Goal: Task Accomplishment & Management: Manage account settings

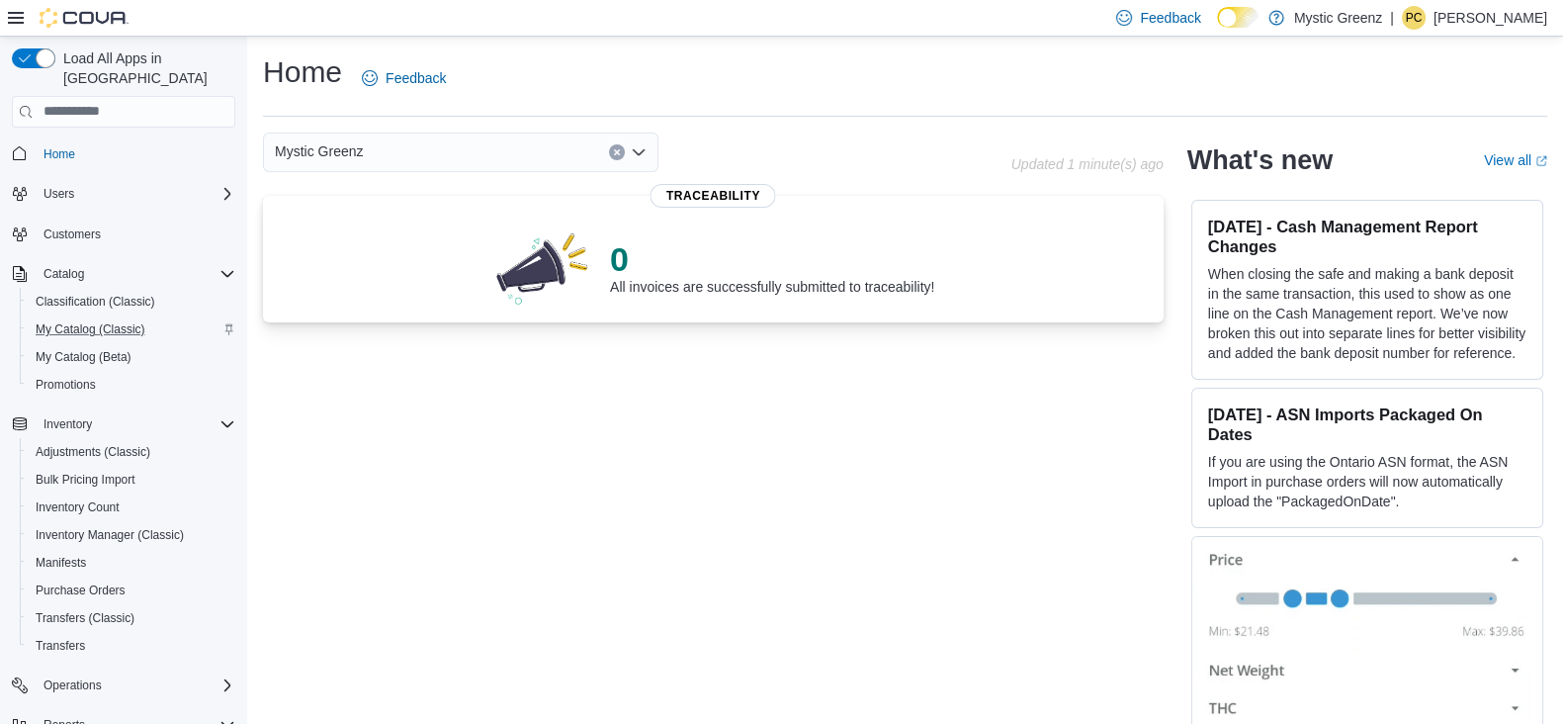
click at [158, 317] on div "My Catalog (Classic)" at bounding box center [132, 329] width 208 height 24
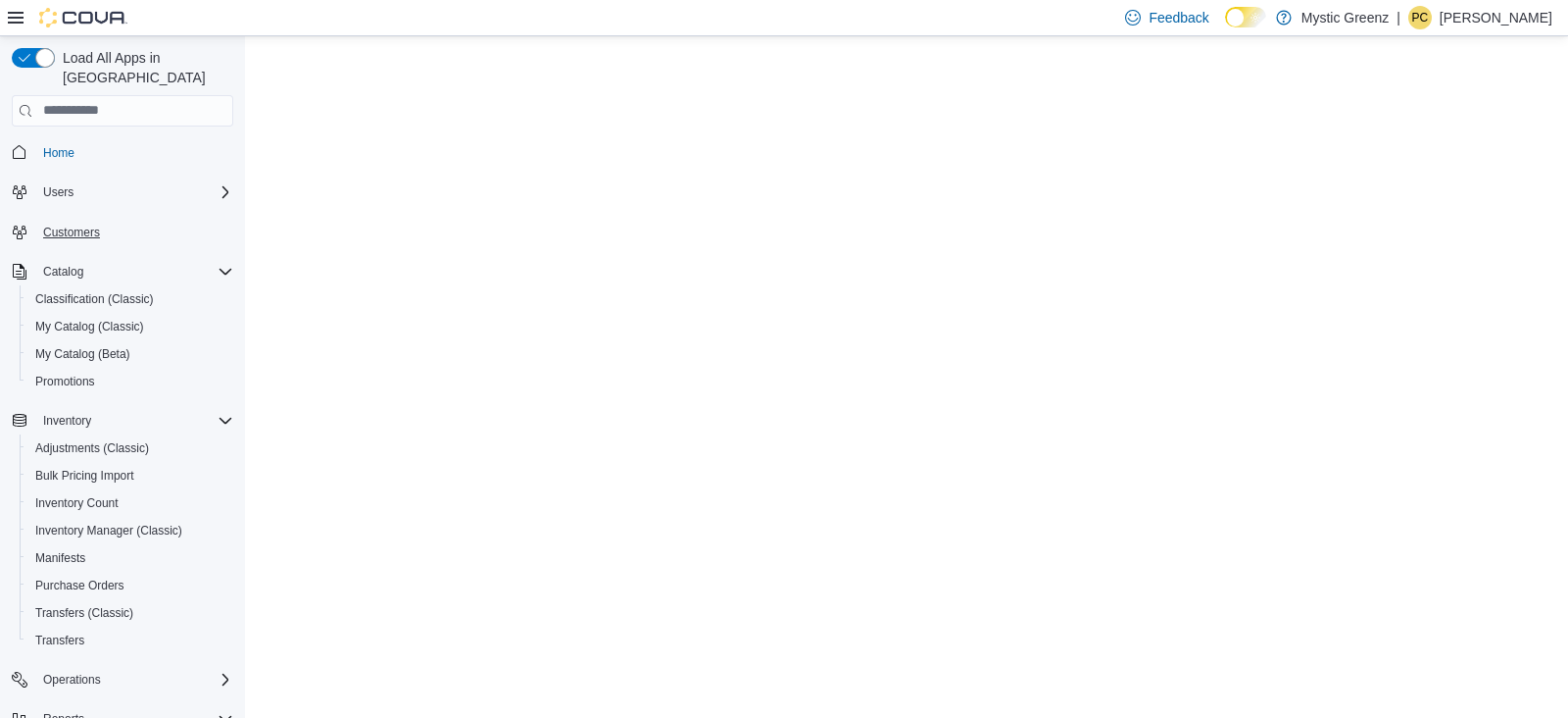
click at [89, 214] on div "Customers" at bounding box center [122, 232] width 221 height 37
click at [90, 224] on span "Customers" at bounding box center [71, 232] width 56 height 16
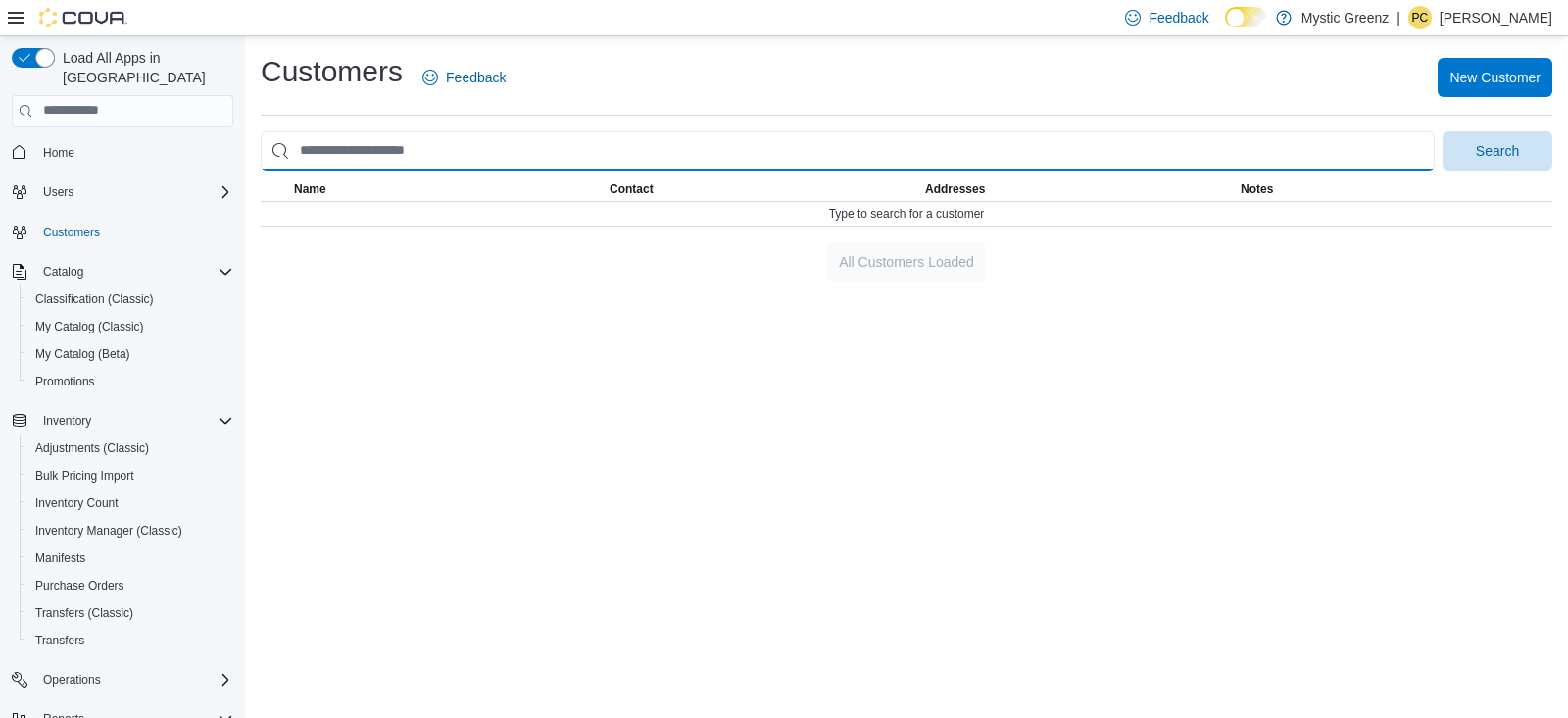
click at [422, 152] on input "search" at bounding box center [847, 152] width 1175 height 40
type input "**********"
click at [1443, 132] on button "Search" at bounding box center [1498, 152] width 110 height 40
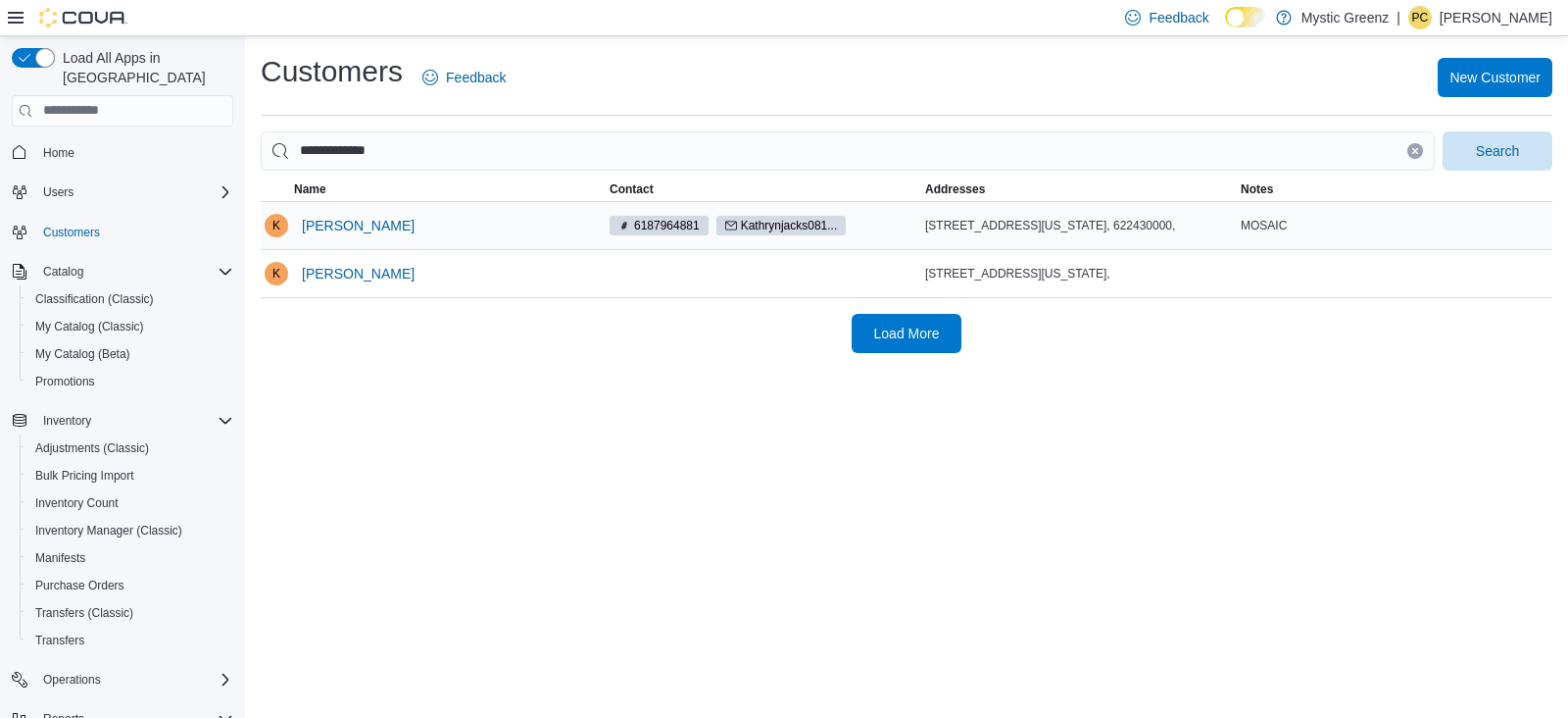
click at [859, 234] on div "6187964881 Kathrynjacks081..." at bounding box center [763, 226] width 315 height 28
click at [381, 222] on span "[PERSON_NAME]" at bounding box center [359, 226] width 113 height 20
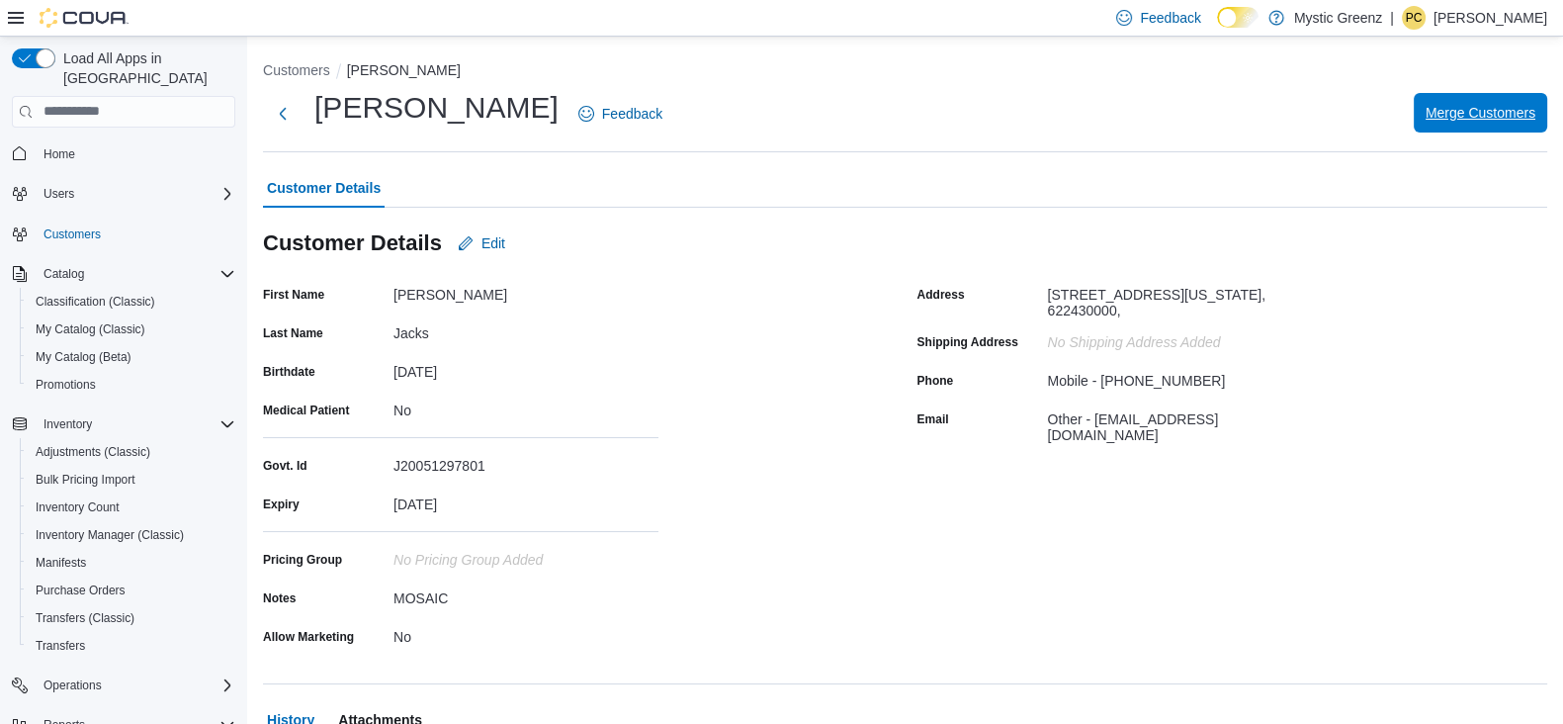
click at [1461, 101] on span "Merge Customers" at bounding box center [1481, 113] width 110 height 40
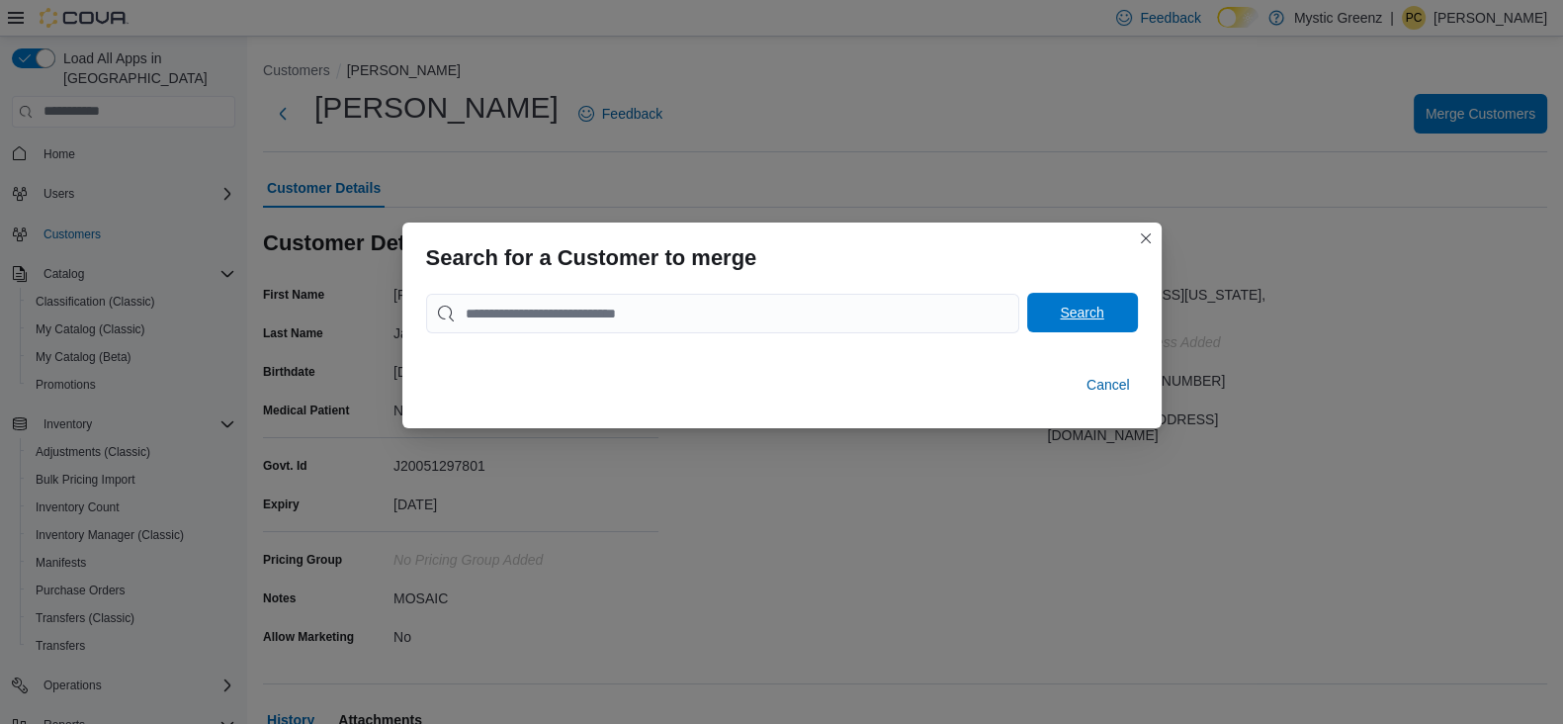
click at [1123, 309] on span "Search" at bounding box center [1082, 313] width 87 height 40
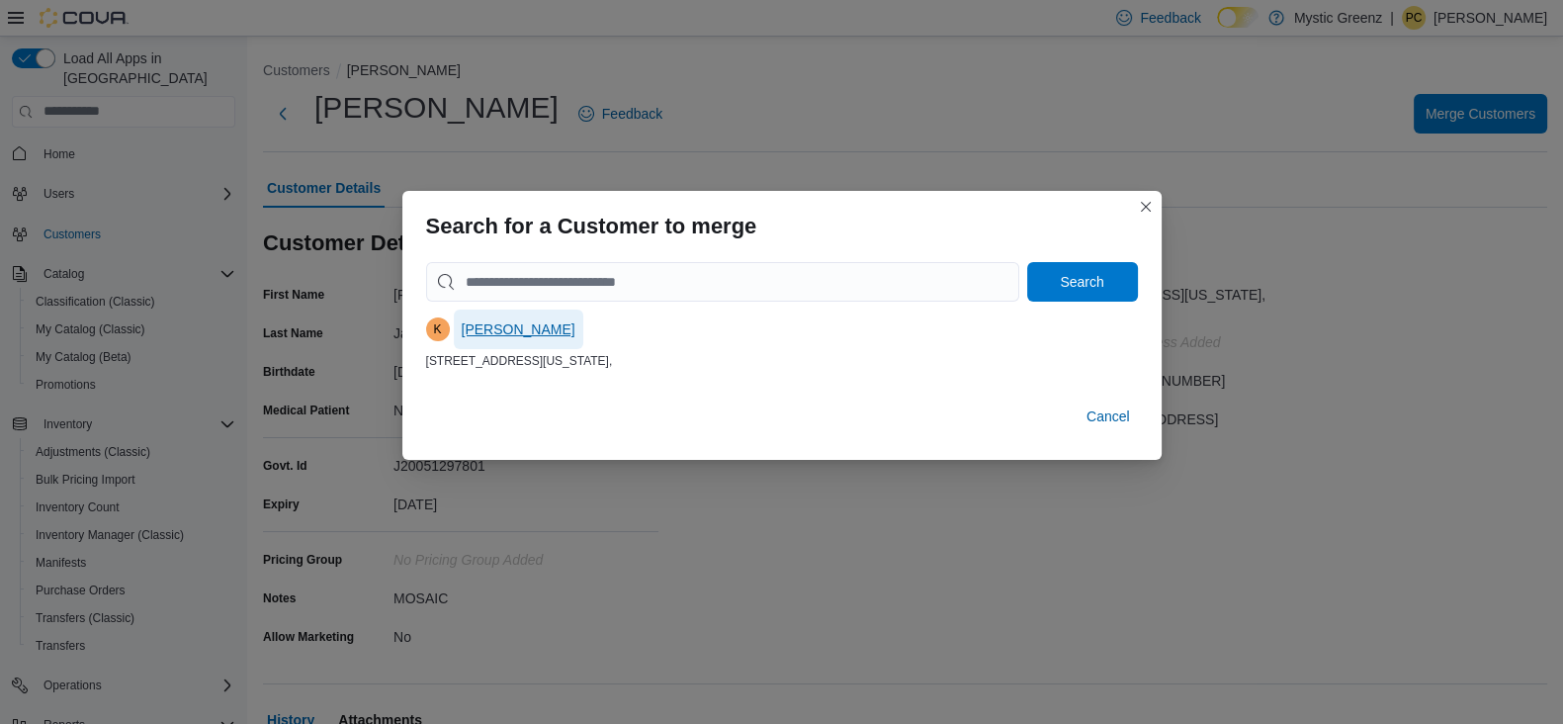
click at [504, 317] on span "[PERSON_NAME]" at bounding box center [519, 329] width 114 height 40
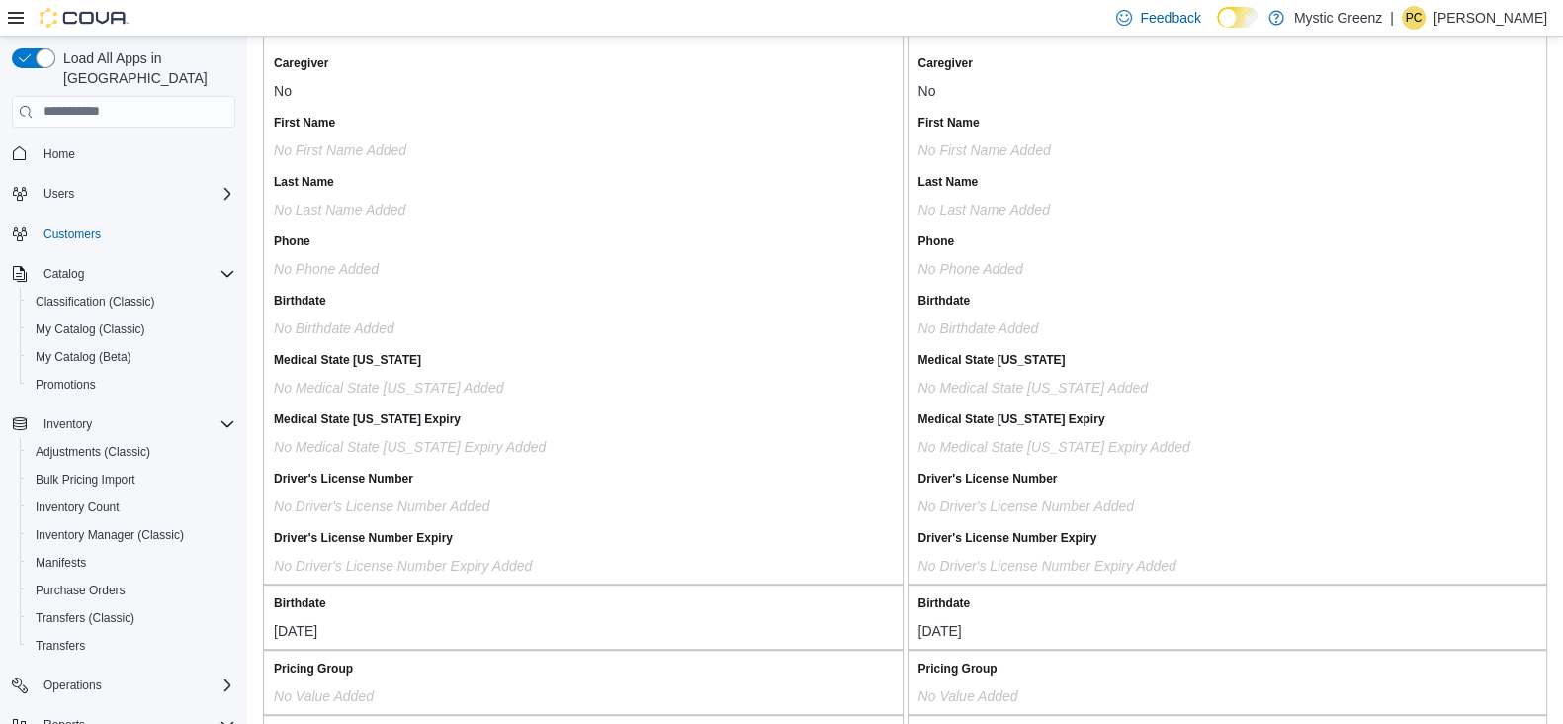
scroll to position [1272, 0]
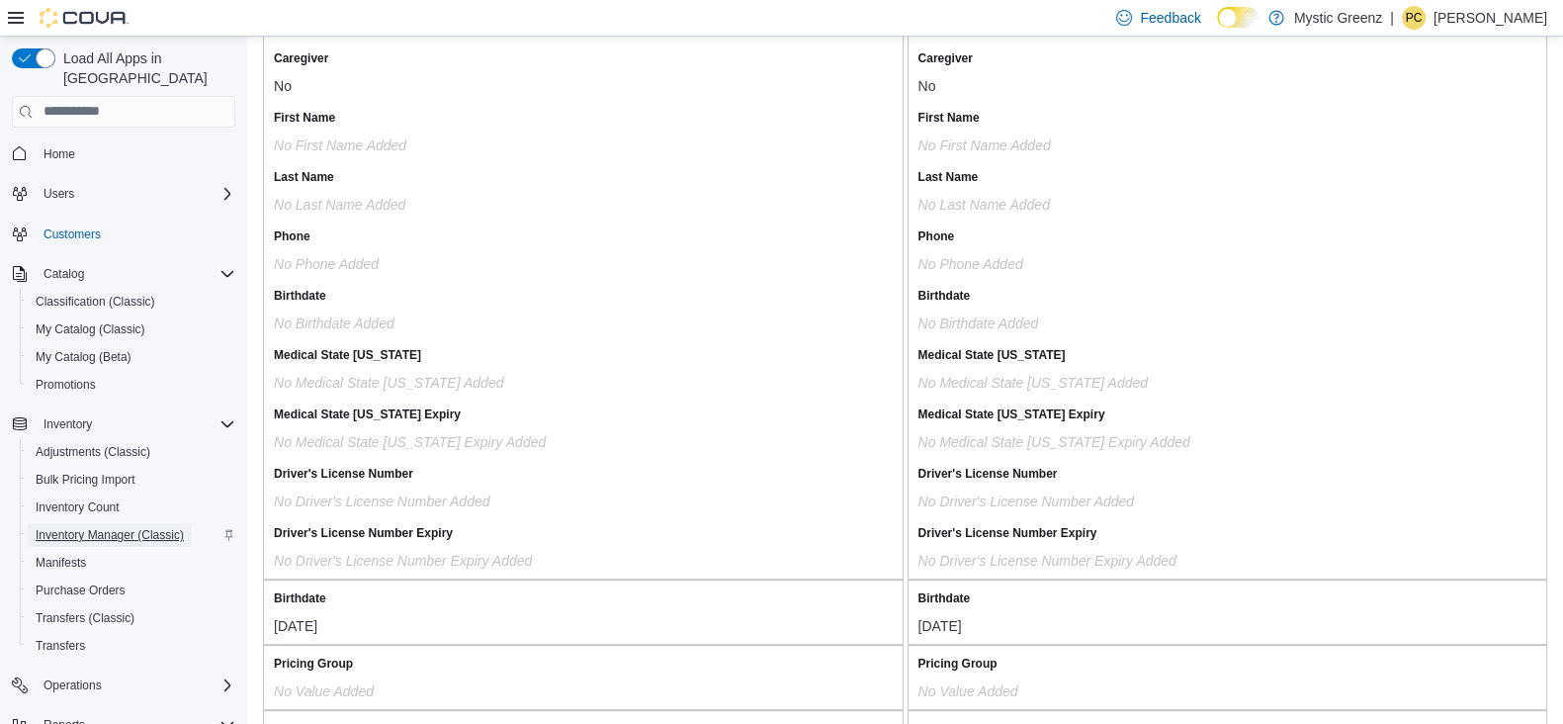
click at [125, 527] on span "Inventory Manager (Classic)" at bounding box center [110, 535] width 148 height 16
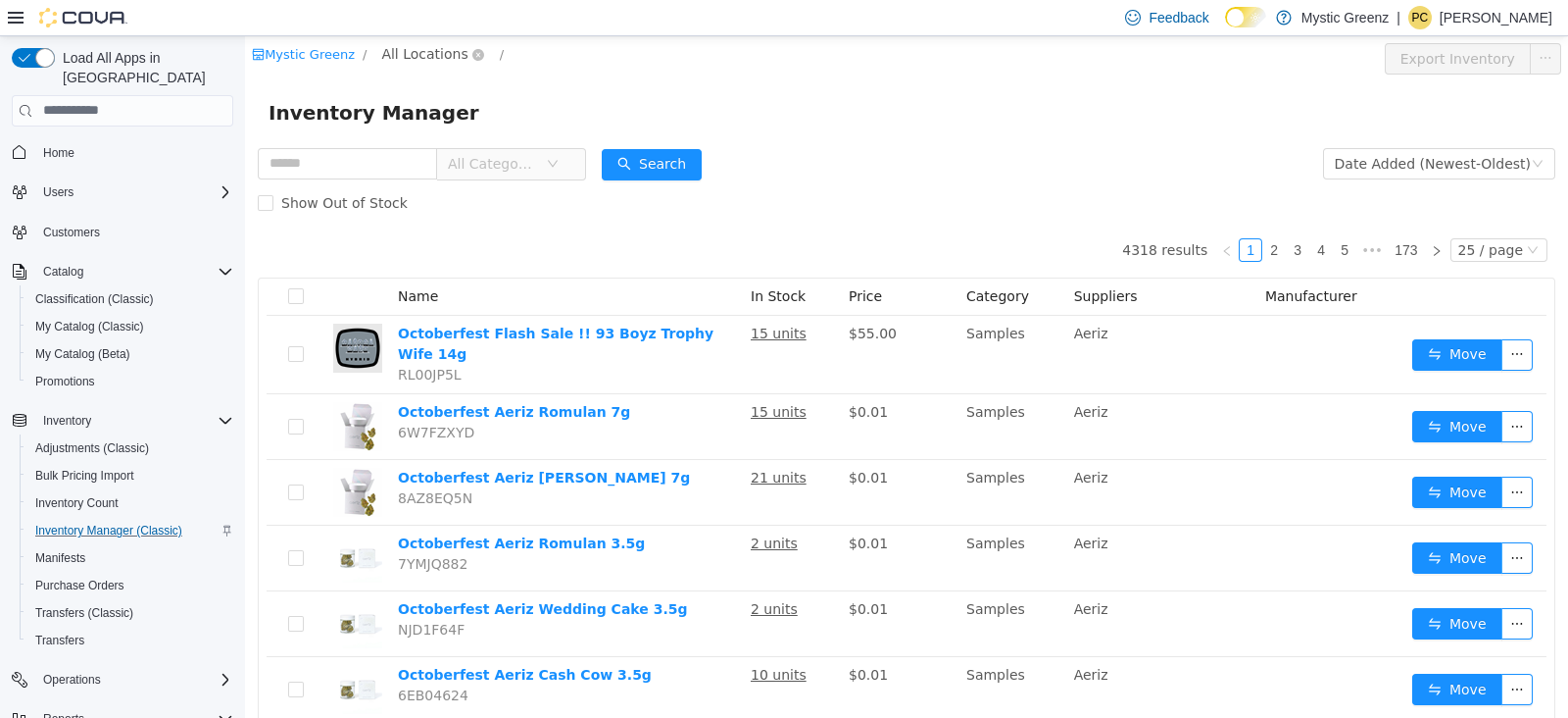
click at [402, 49] on span "All Locations" at bounding box center [424, 54] width 86 height 22
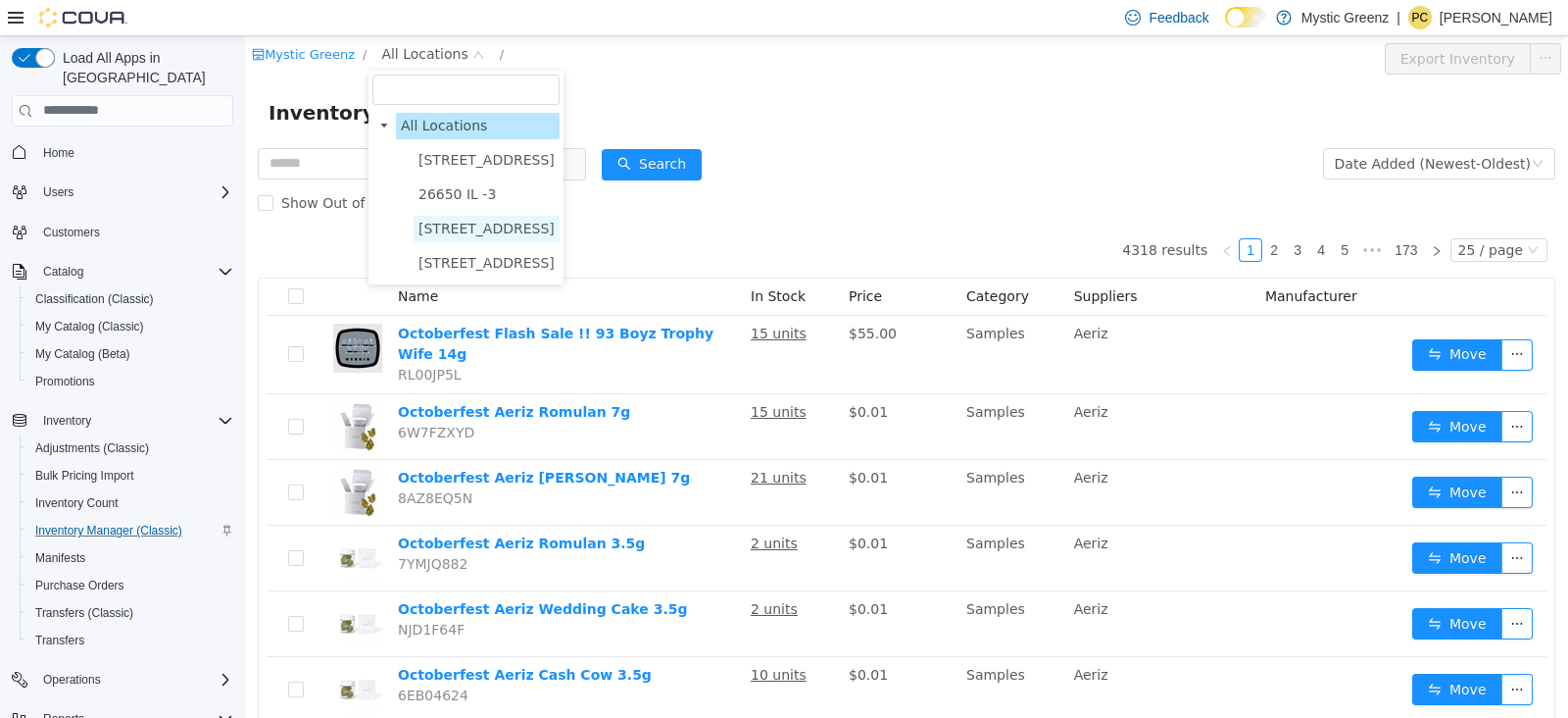
click at [501, 233] on span "[STREET_ADDRESS]" at bounding box center [486, 227] width 136 height 16
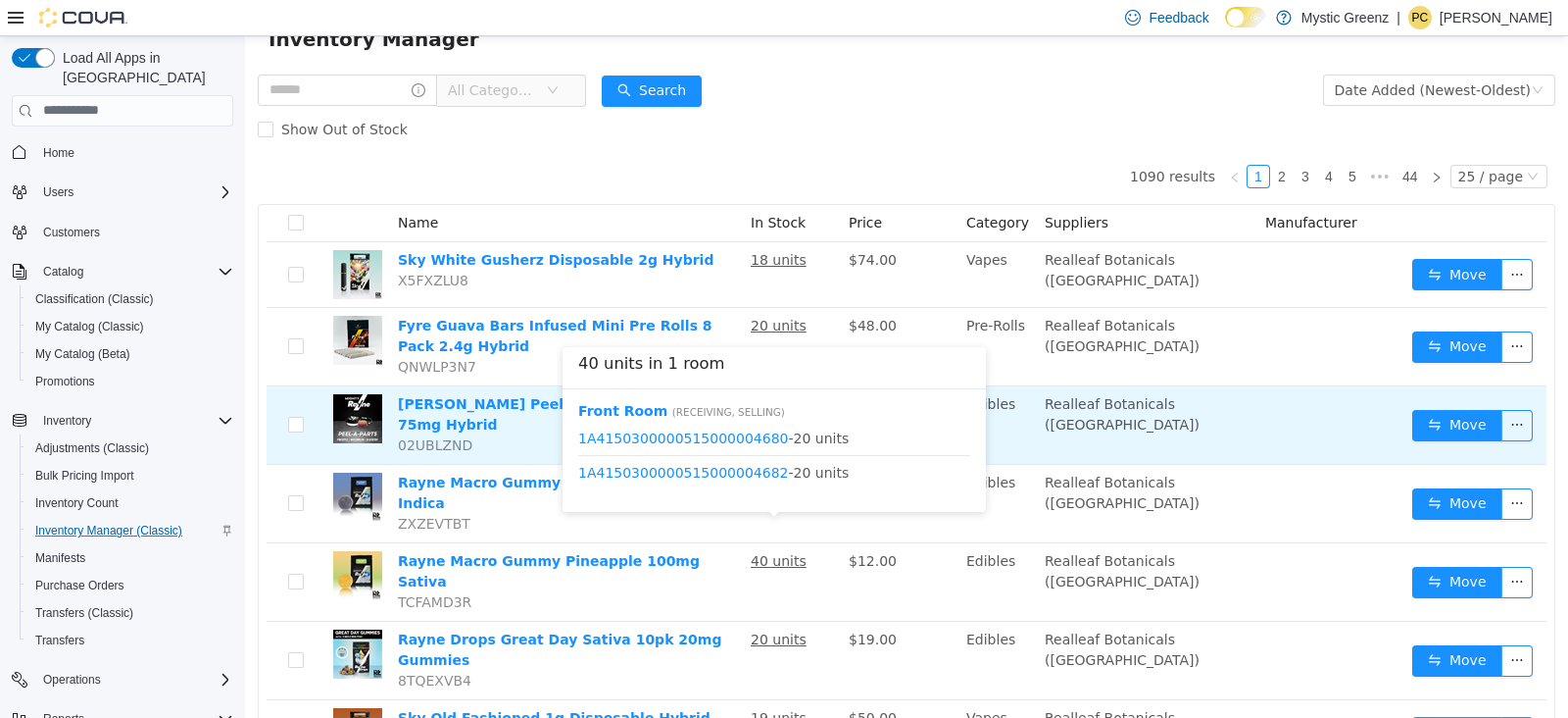
scroll to position [7, 0]
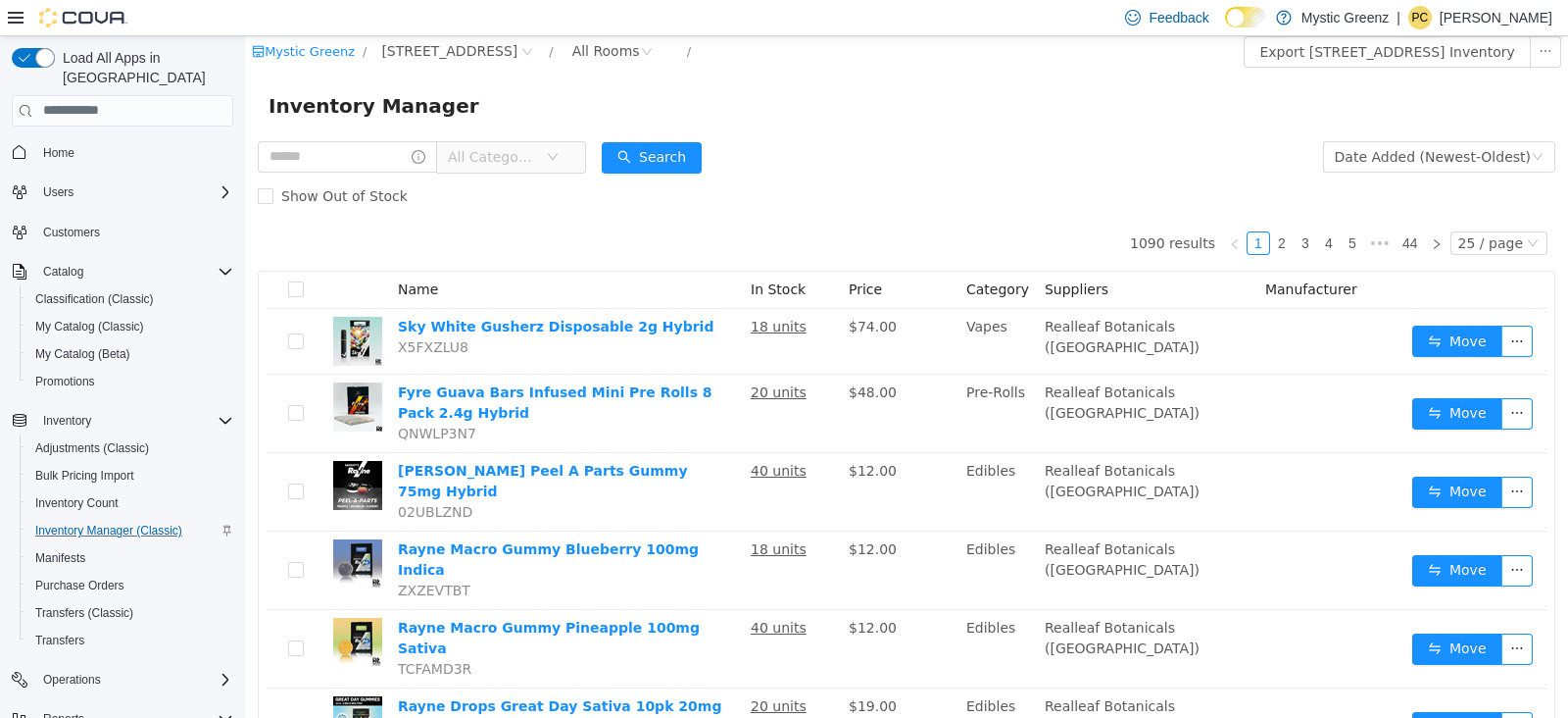
click at [537, 162] on span "All Categories" at bounding box center [493, 156] width 89 height 20
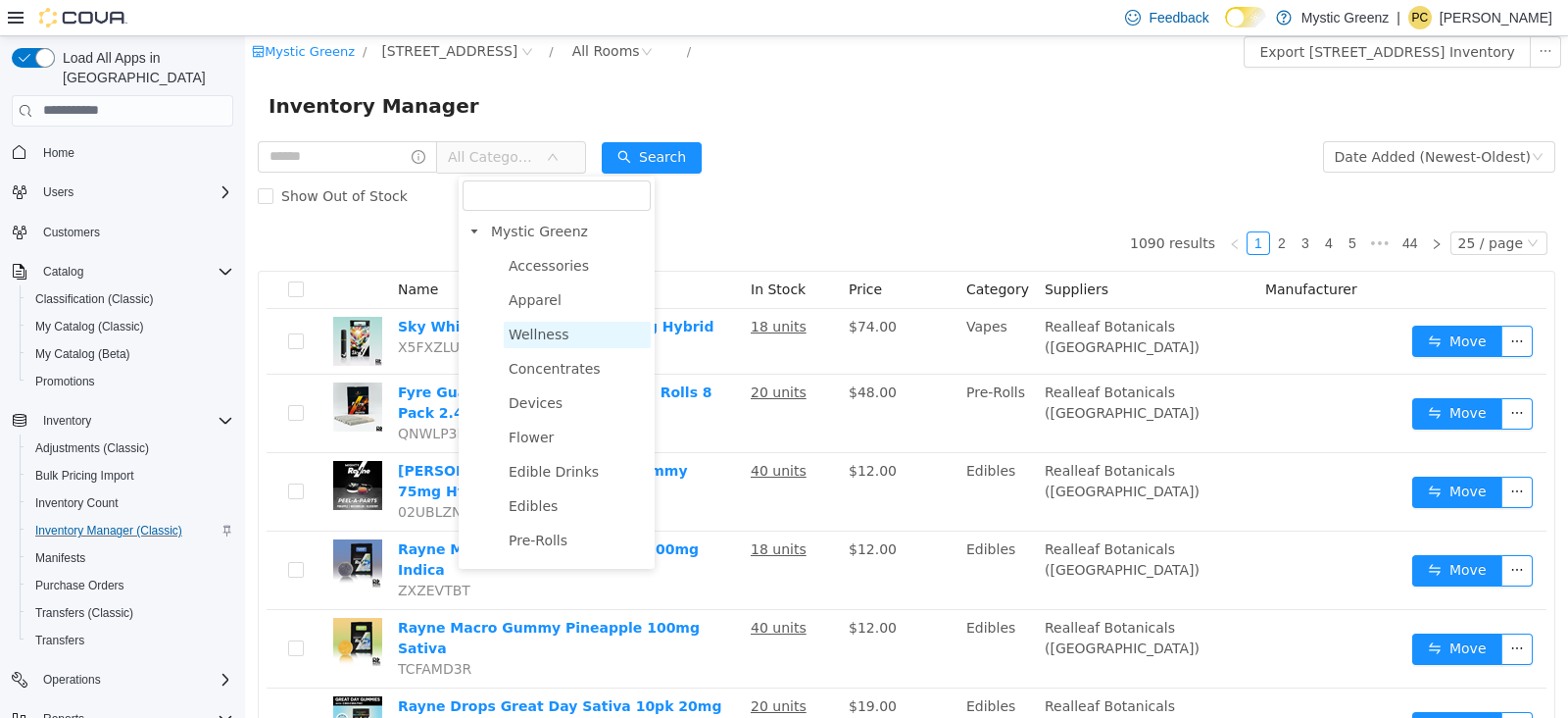
click at [557, 328] on span "Wellness" at bounding box center [538, 333] width 60 height 16
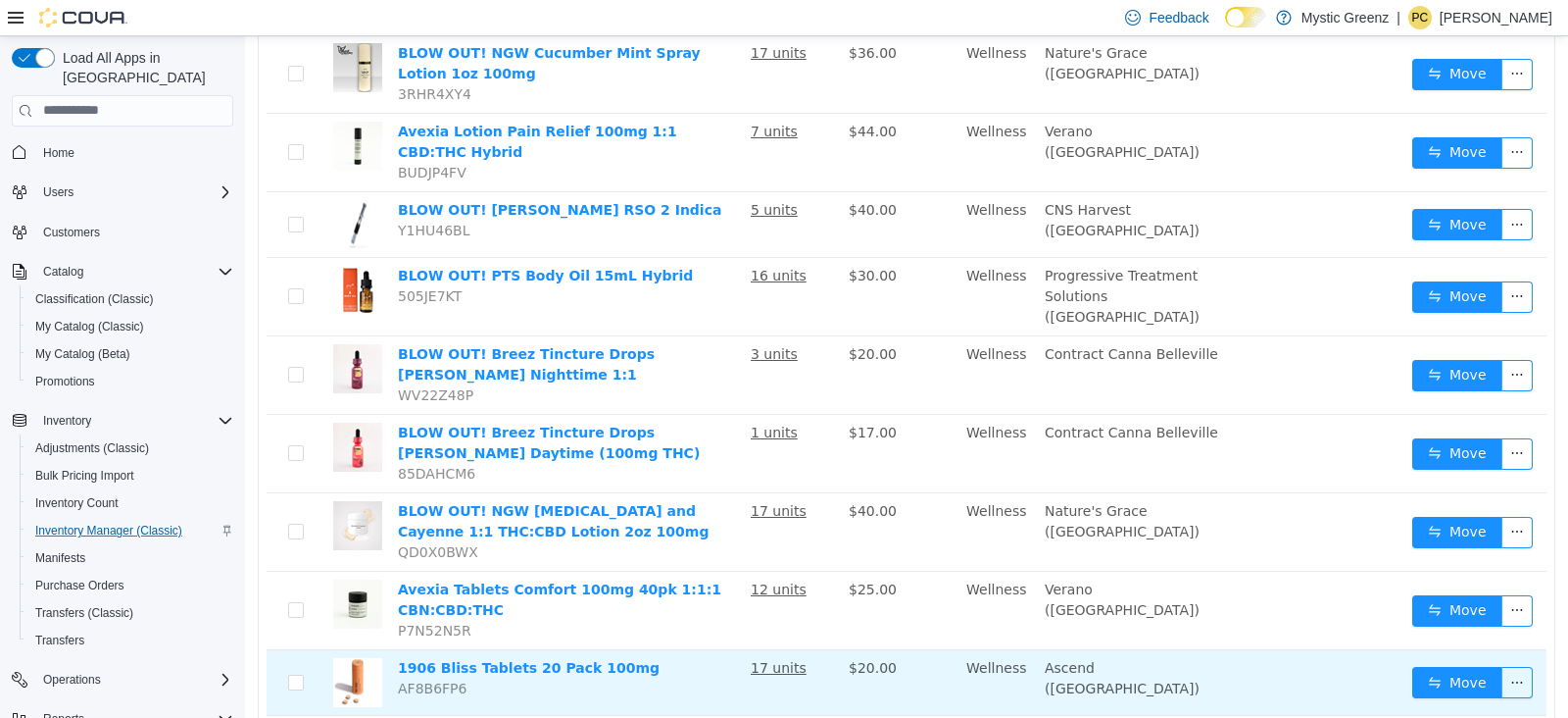
scroll to position [0, 0]
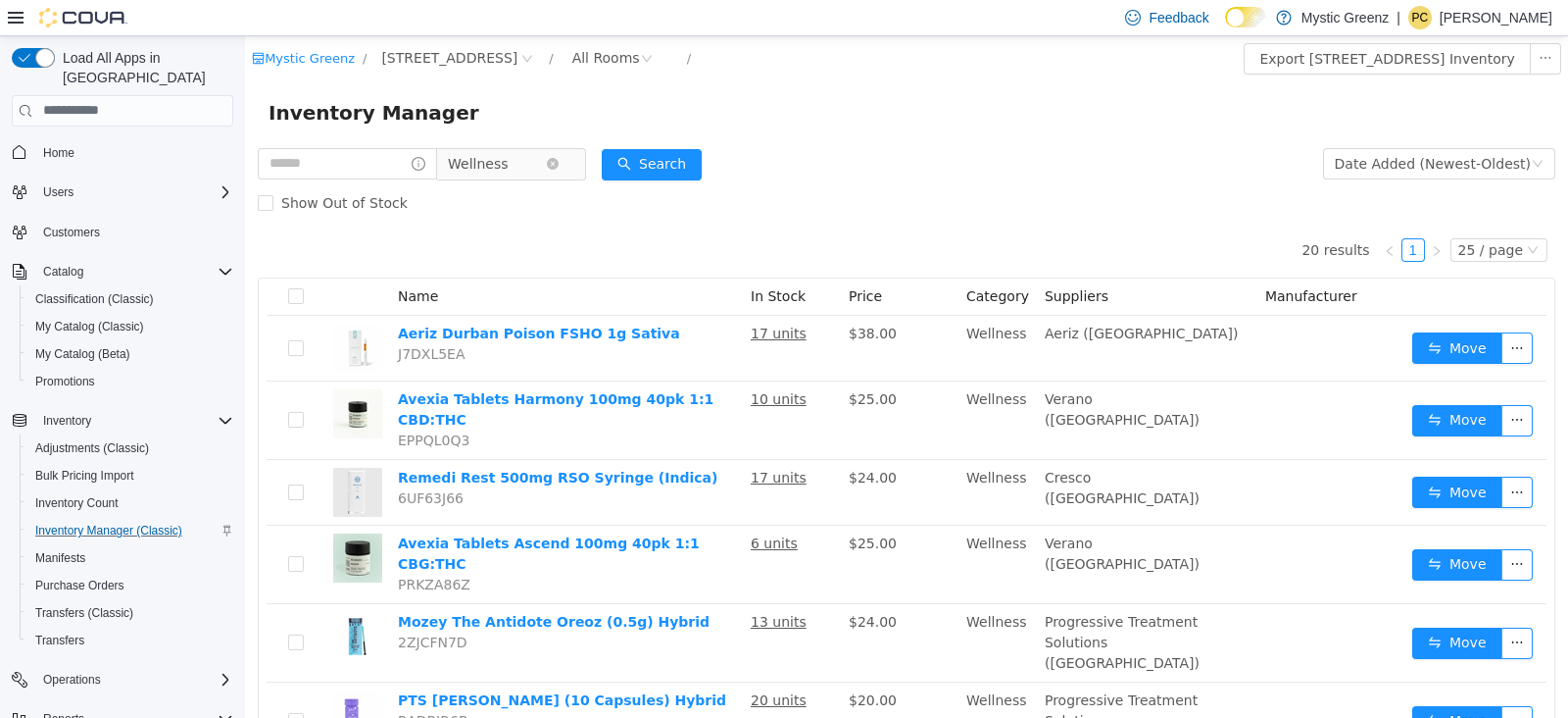
click at [534, 167] on span "Wellness" at bounding box center [497, 163] width 98 height 30
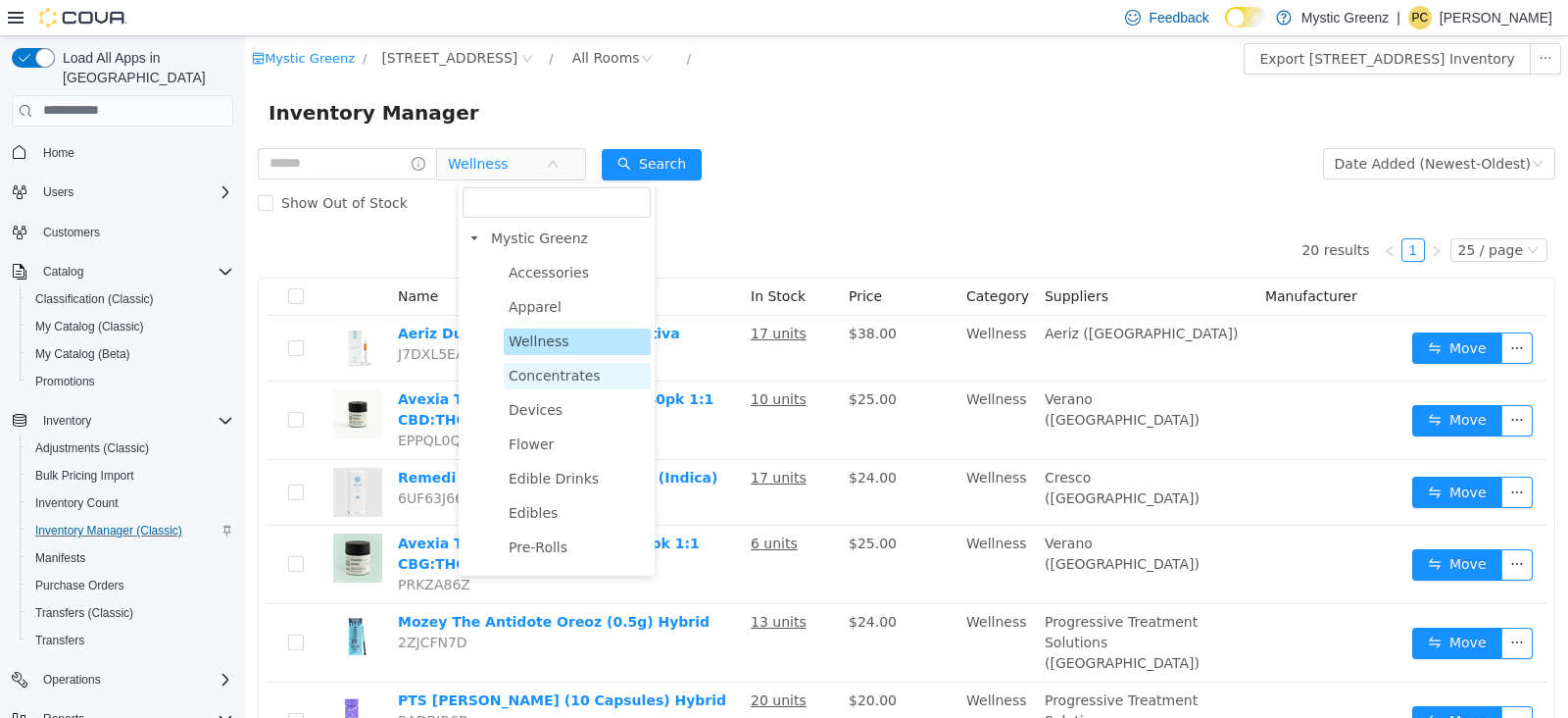
click at [543, 379] on span "Concentrates" at bounding box center [554, 375] width 92 height 16
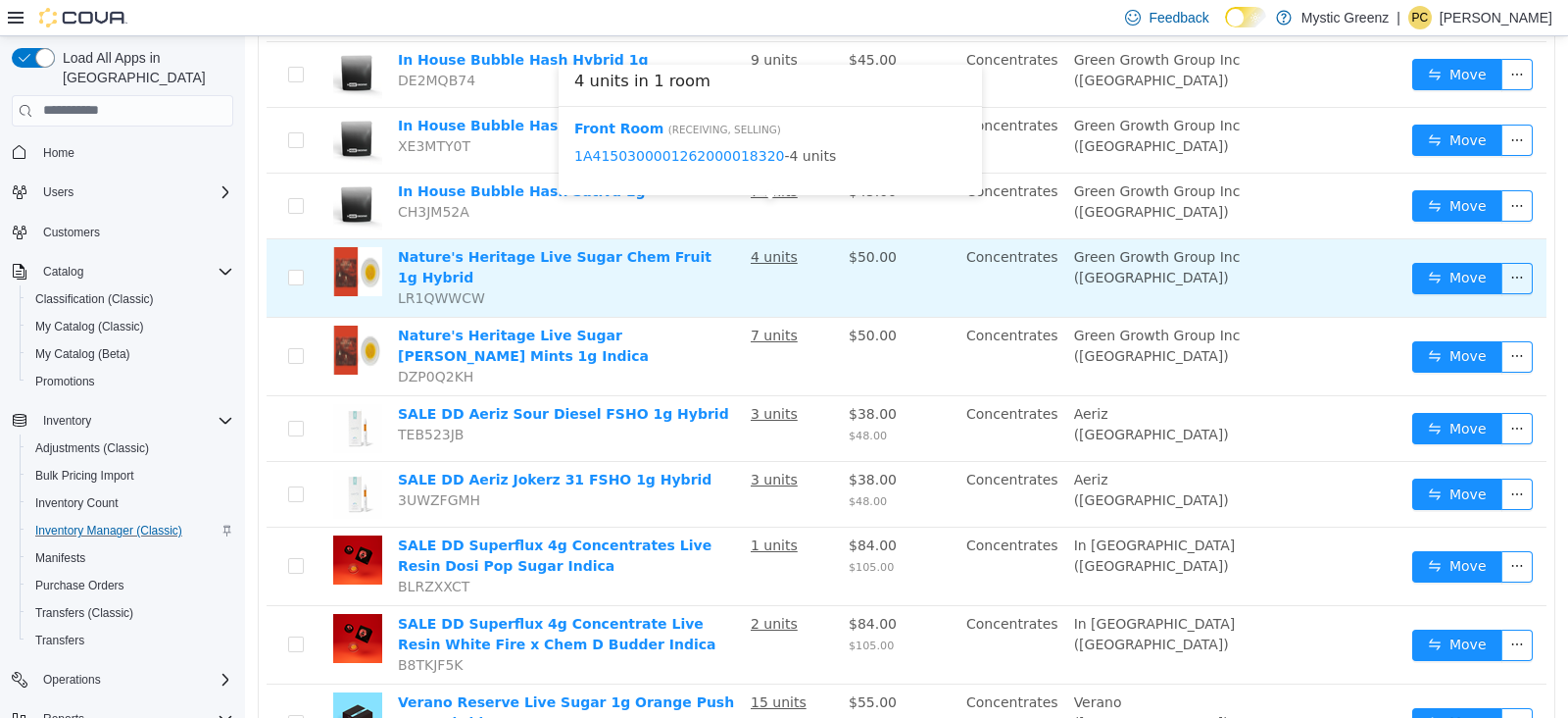
scroll to position [507, 0]
